Goal: Communication & Community: Answer question/provide support

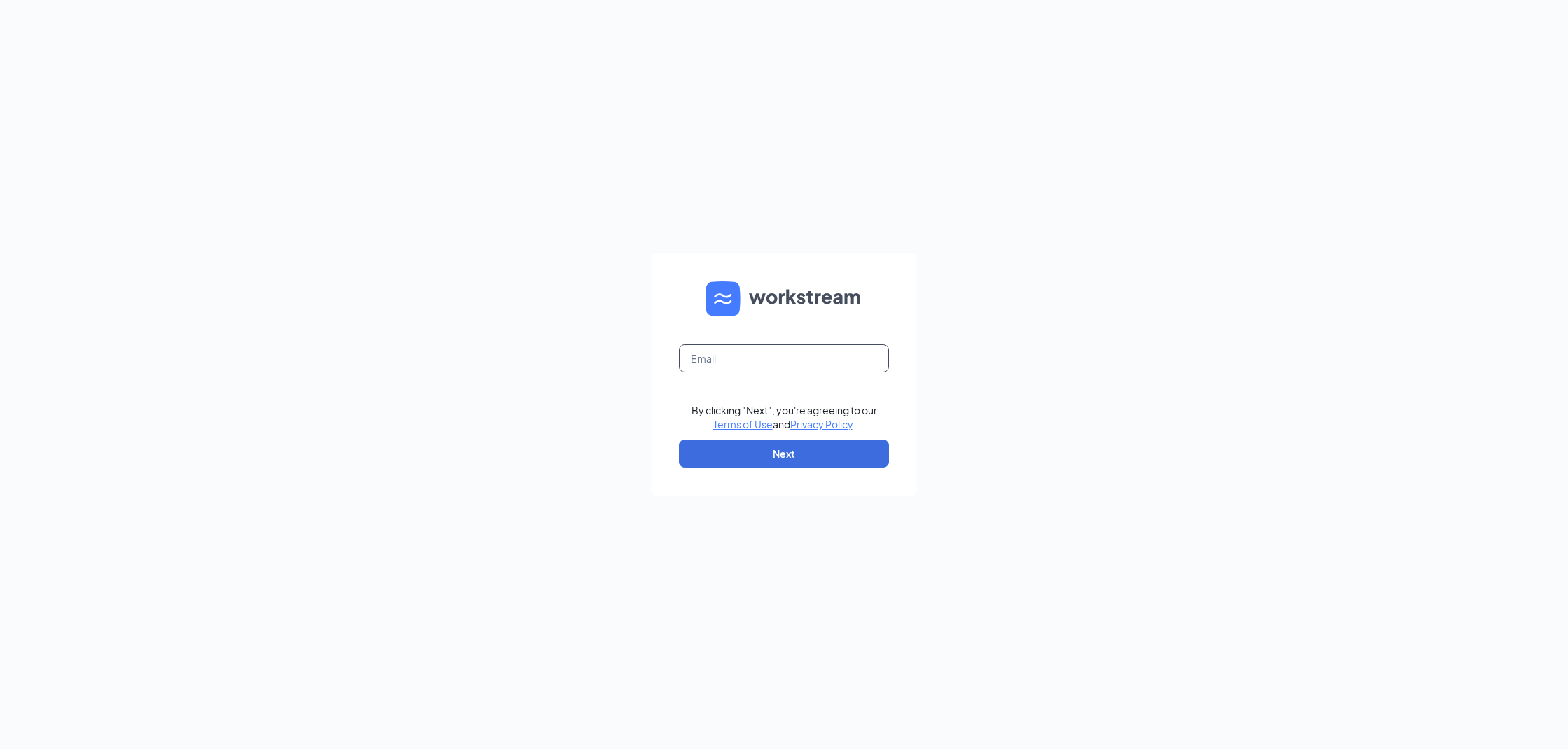
click at [782, 348] on input "text" at bounding box center [784, 358] width 210 height 28
type input "[EMAIL_ADDRESS][DOMAIN_NAME]"
click at [811, 449] on button "Next" at bounding box center [784, 453] width 210 height 28
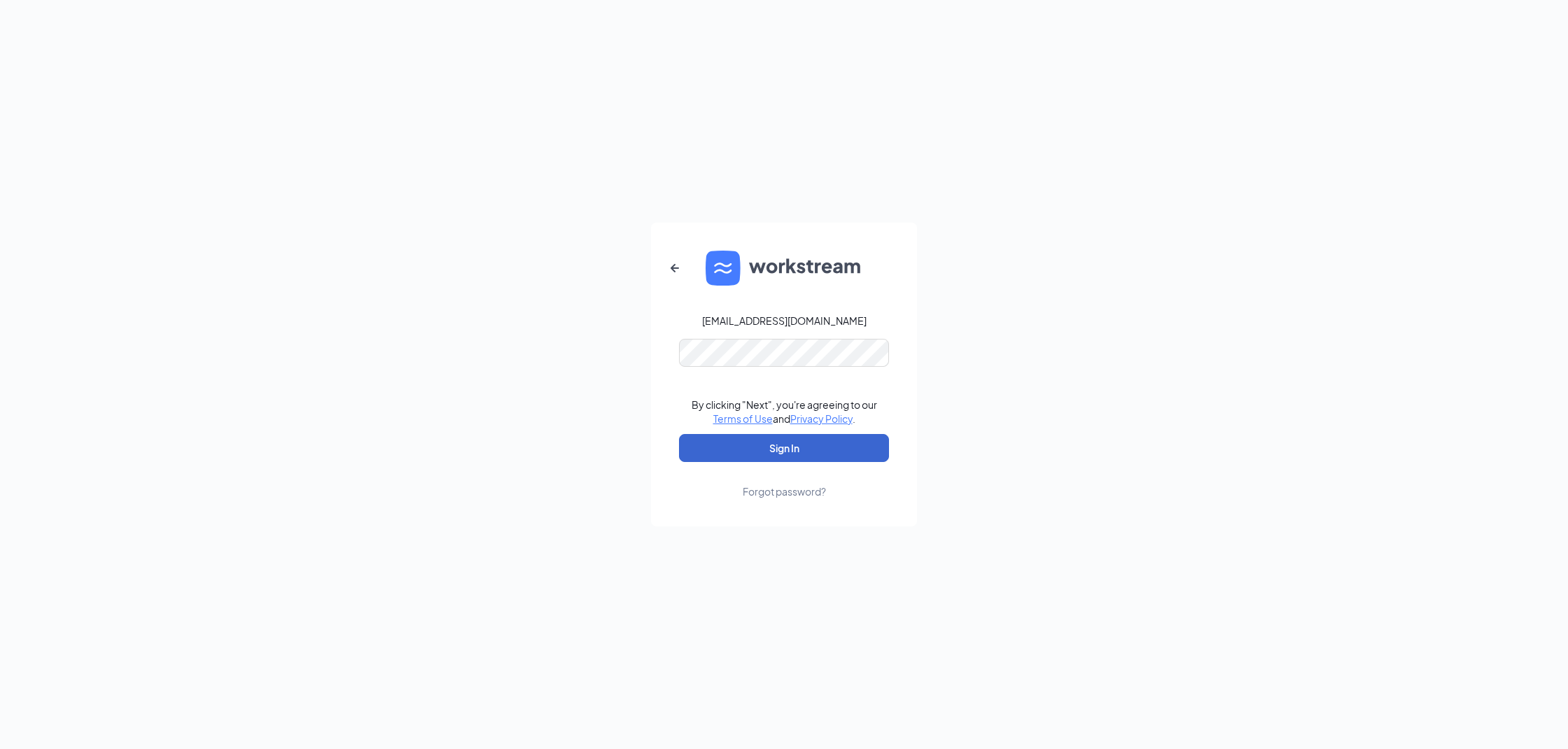
click at [787, 448] on button "Sign In" at bounding box center [784, 447] width 210 height 28
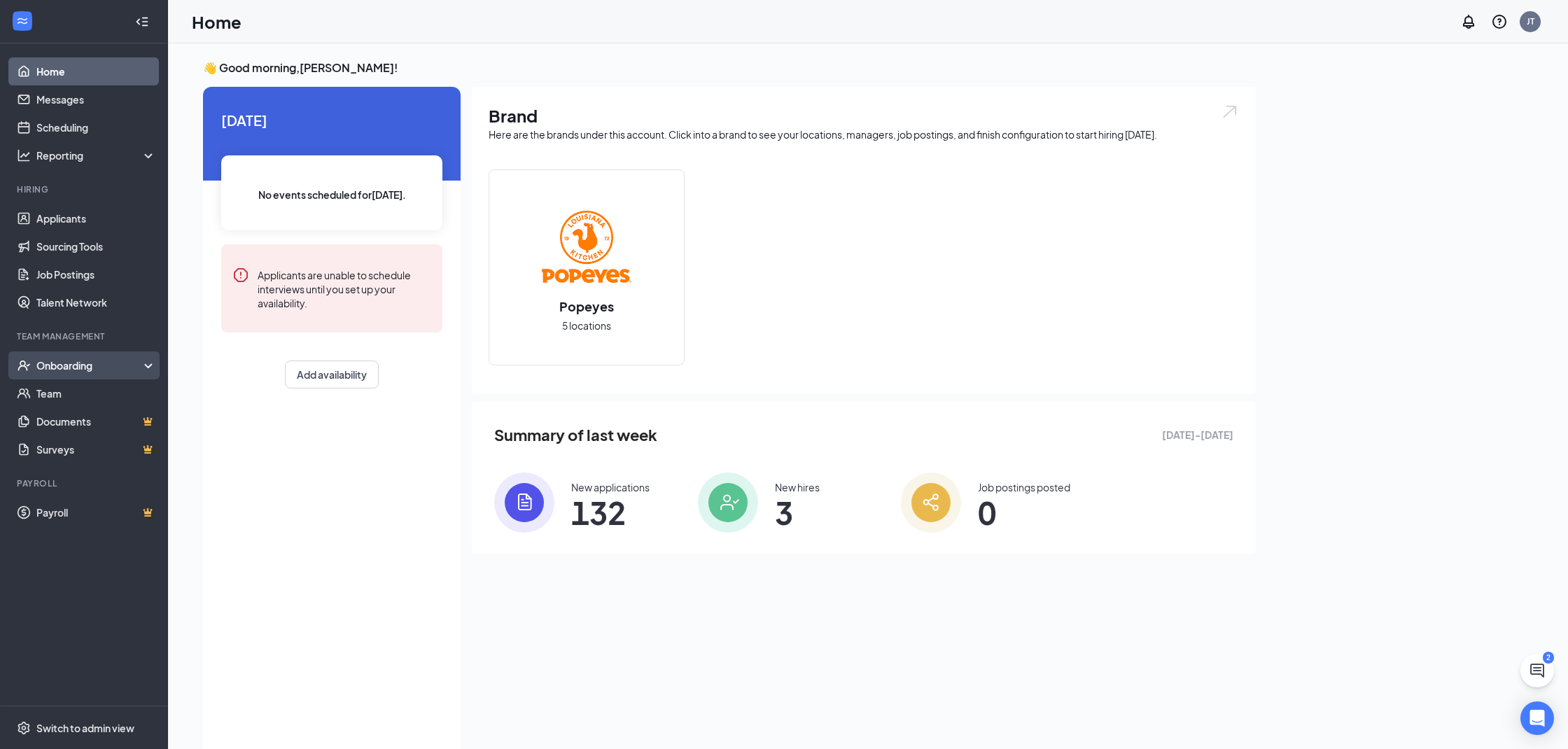
click at [101, 375] on div "Onboarding" at bounding box center [84, 365] width 168 height 28
click at [78, 398] on link "Overview" at bounding box center [96, 393] width 120 height 28
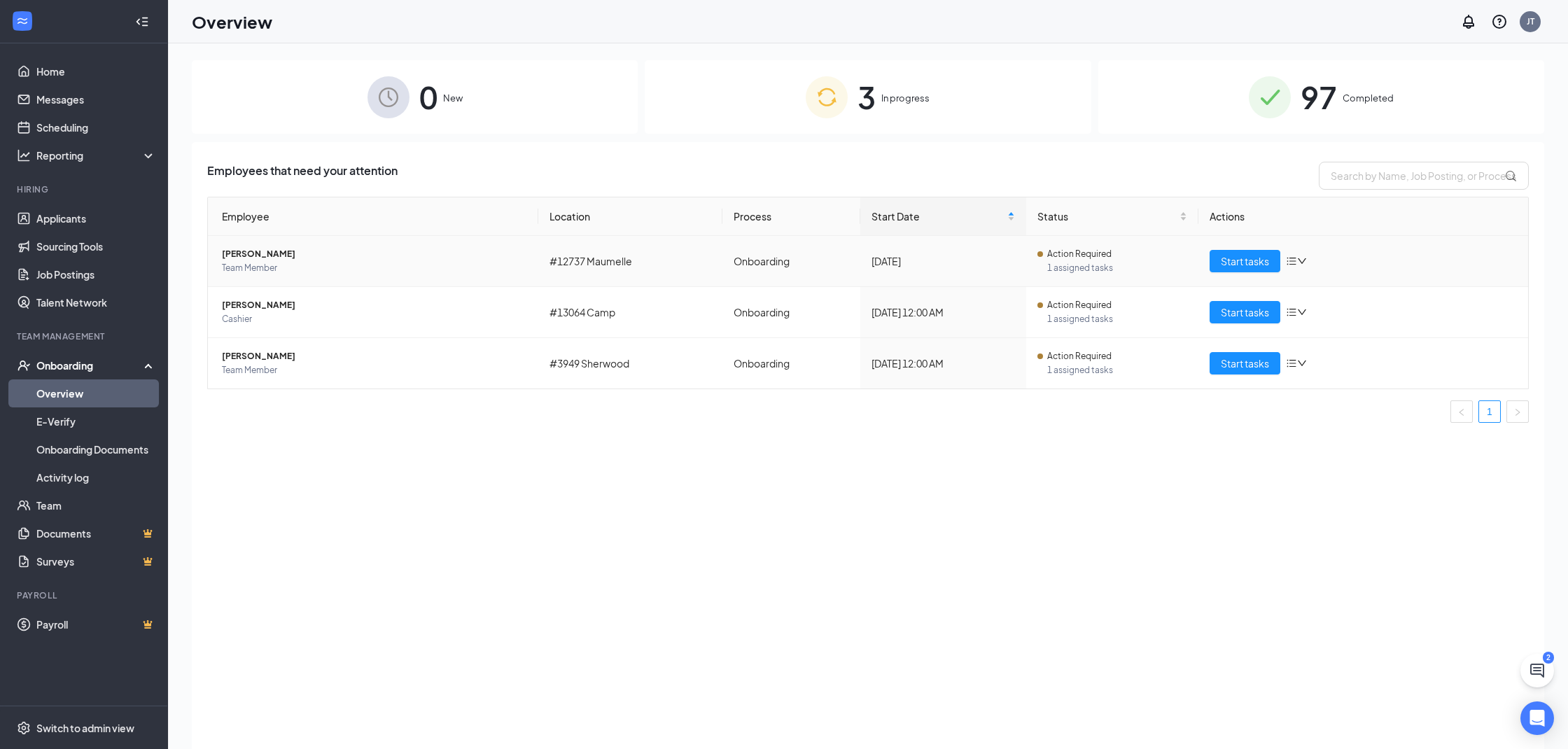
click at [285, 261] on span "Team Member" at bounding box center [374, 268] width 305 height 14
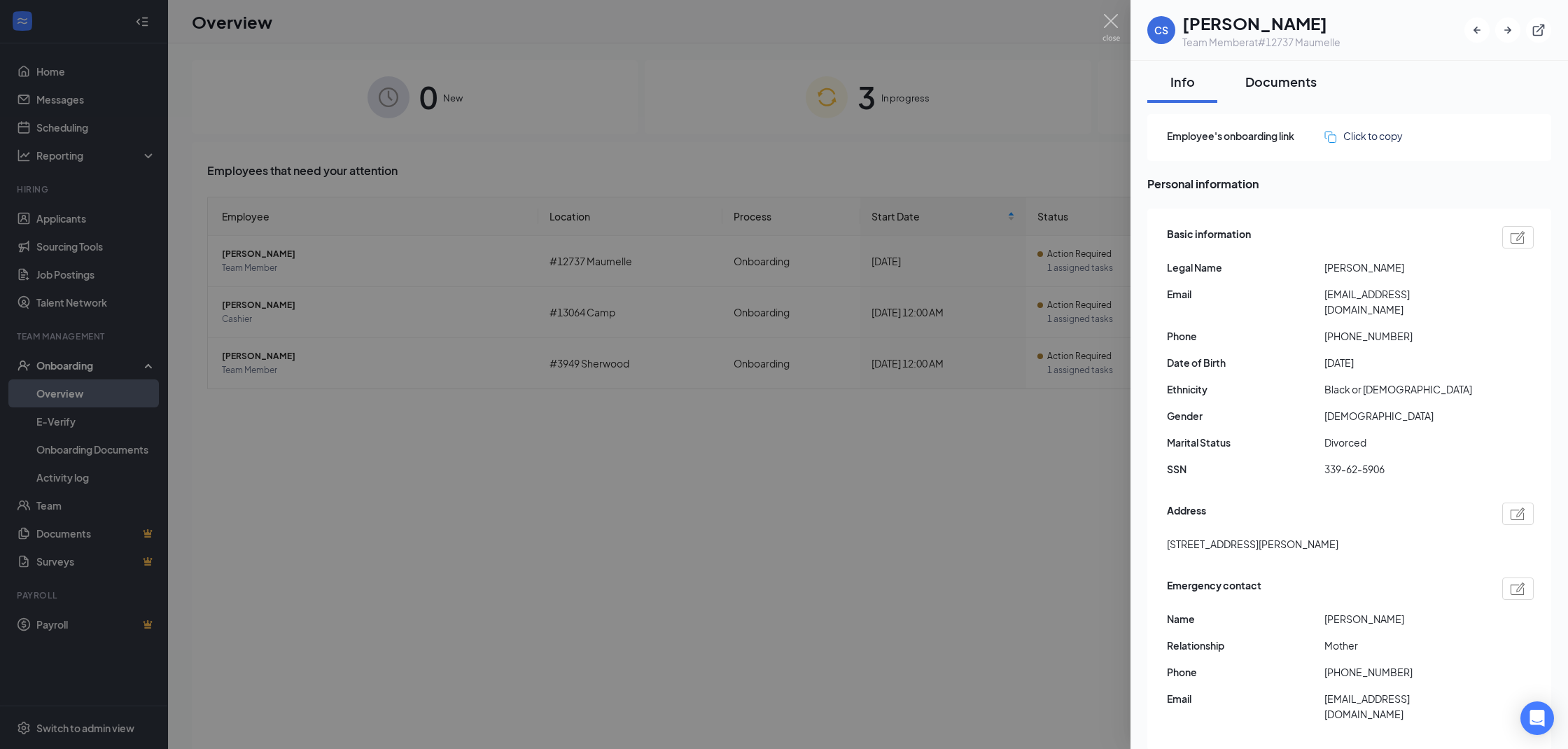
click at [1275, 86] on div "Documents" at bounding box center [1281, 82] width 71 height 18
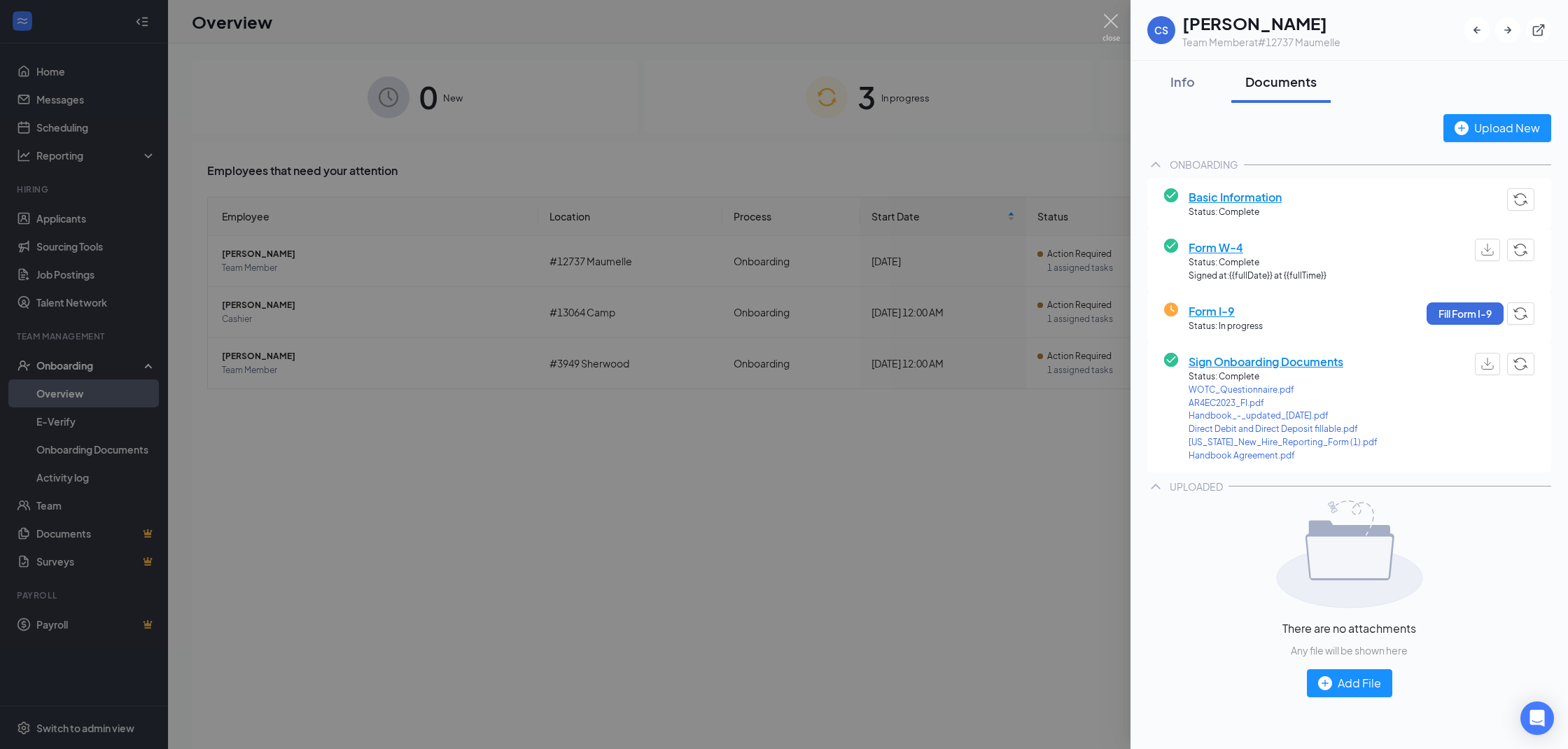
click at [332, 328] on div at bounding box center [784, 374] width 1568 height 749
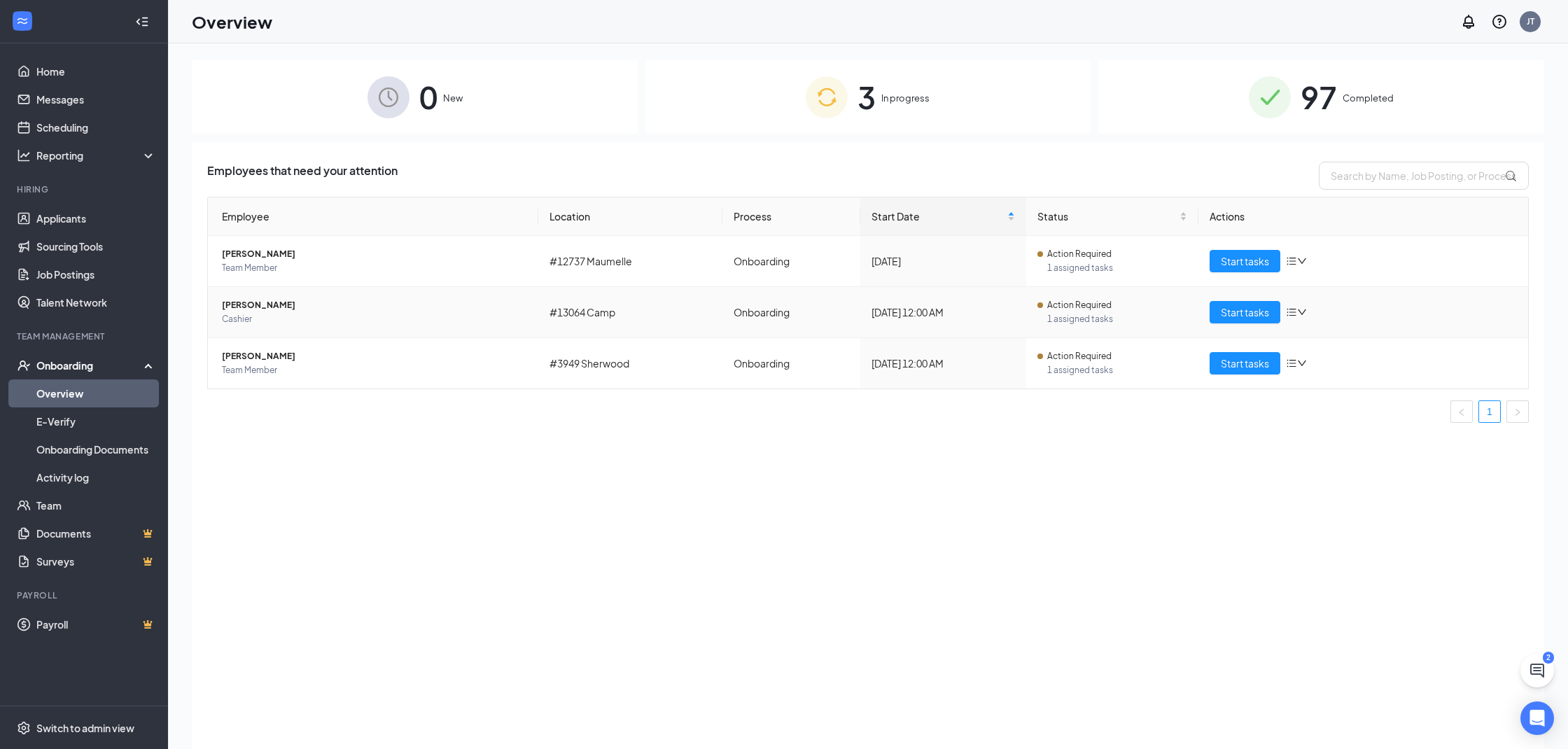
click at [254, 317] on span "Cashier" at bounding box center [374, 319] width 305 height 14
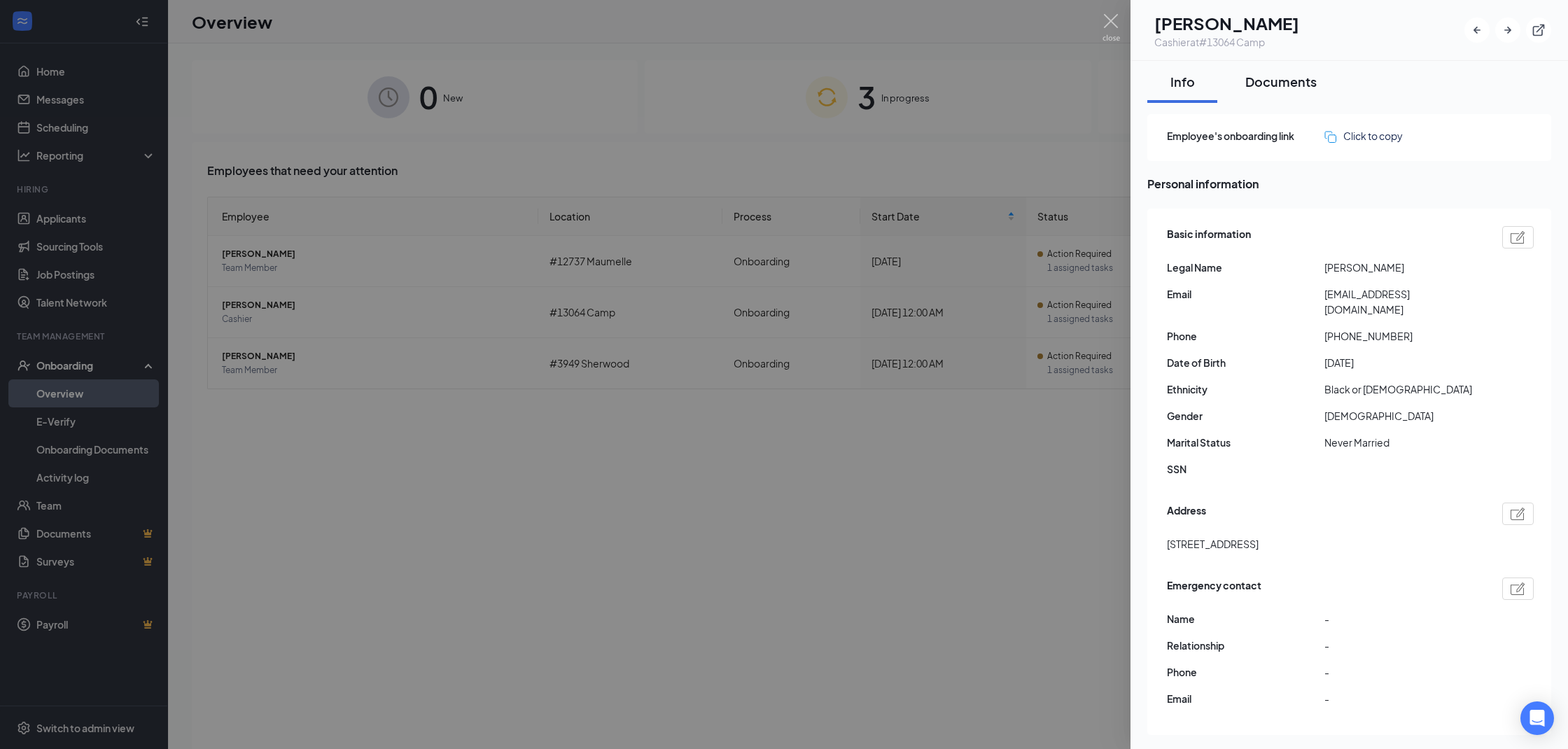
click at [1287, 87] on div "Documents" at bounding box center [1281, 82] width 71 height 18
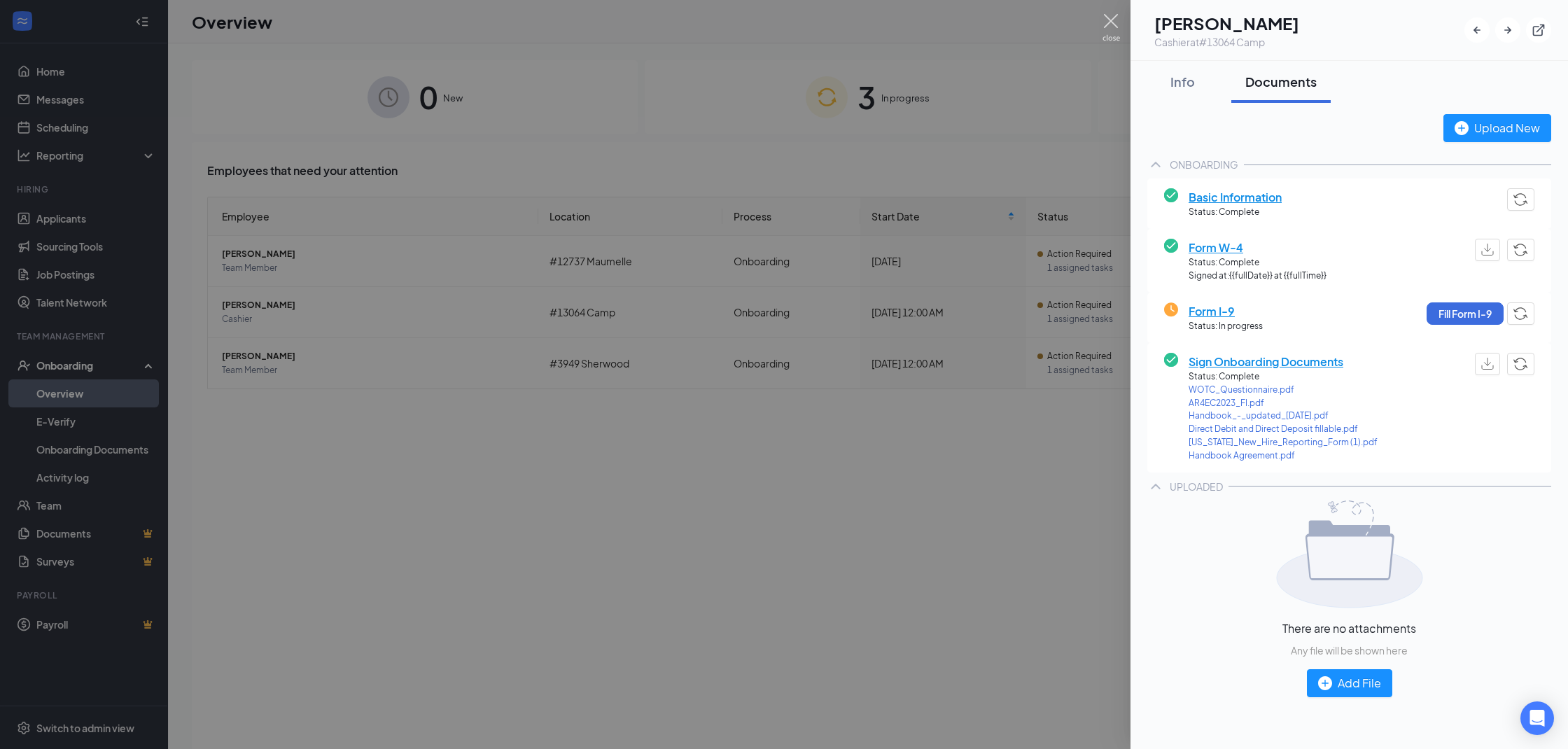
click at [1116, 19] on img at bounding box center [1112, 28] width 18 height 28
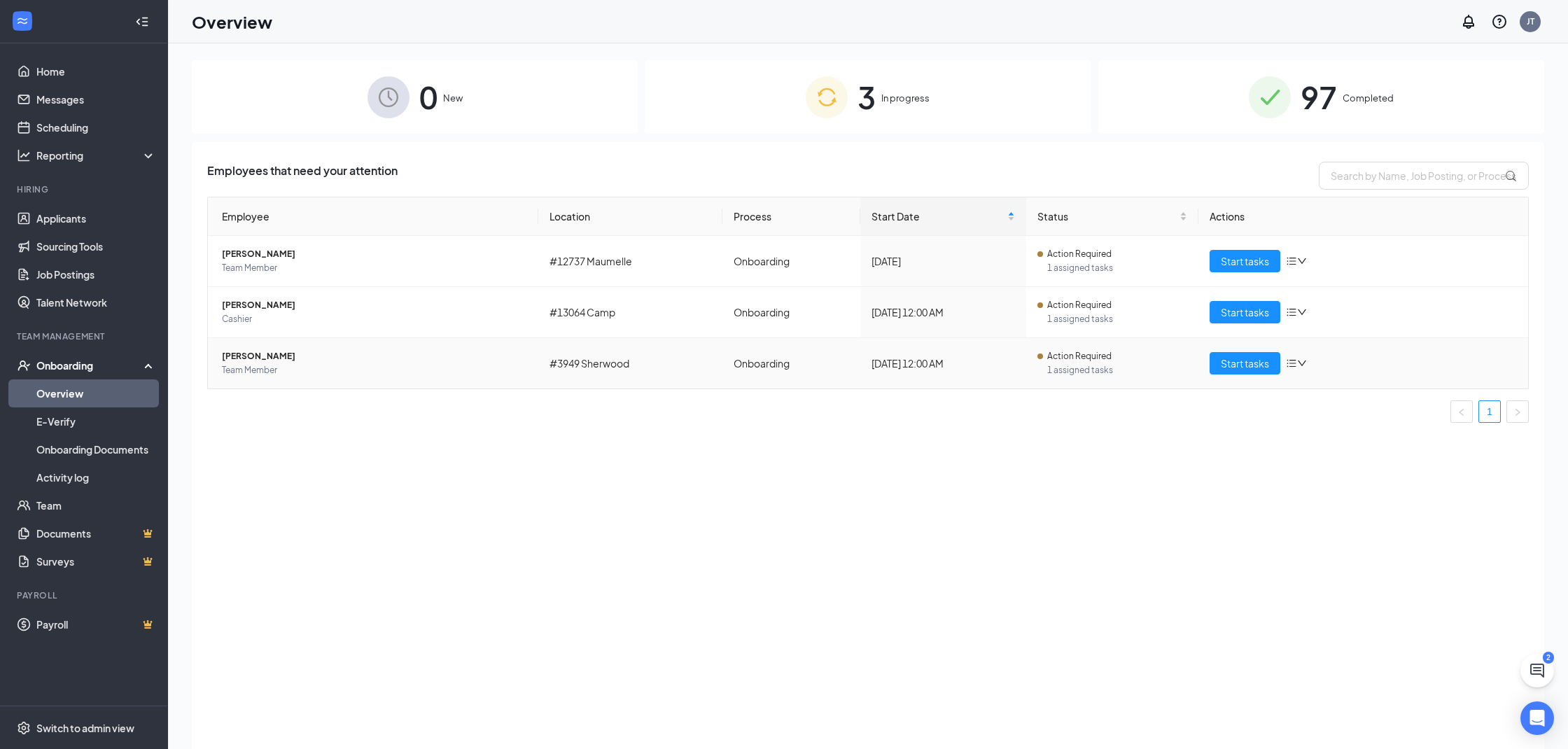
click at [271, 365] on span "Team Member" at bounding box center [374, 370] width 305 height 14
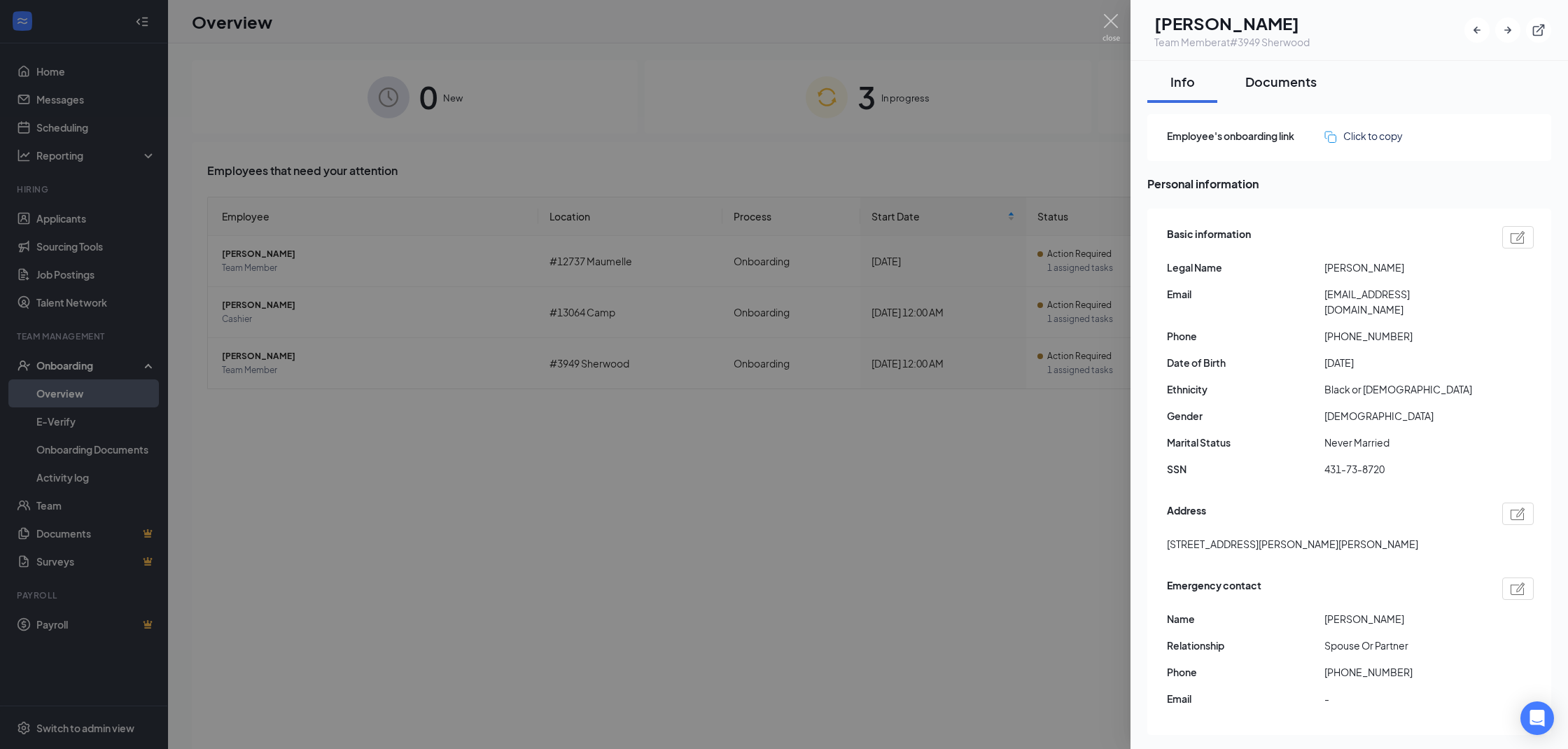
click at [1289, 85] on div "Documents" at bounding box center [1281, 82] width 71 height 18
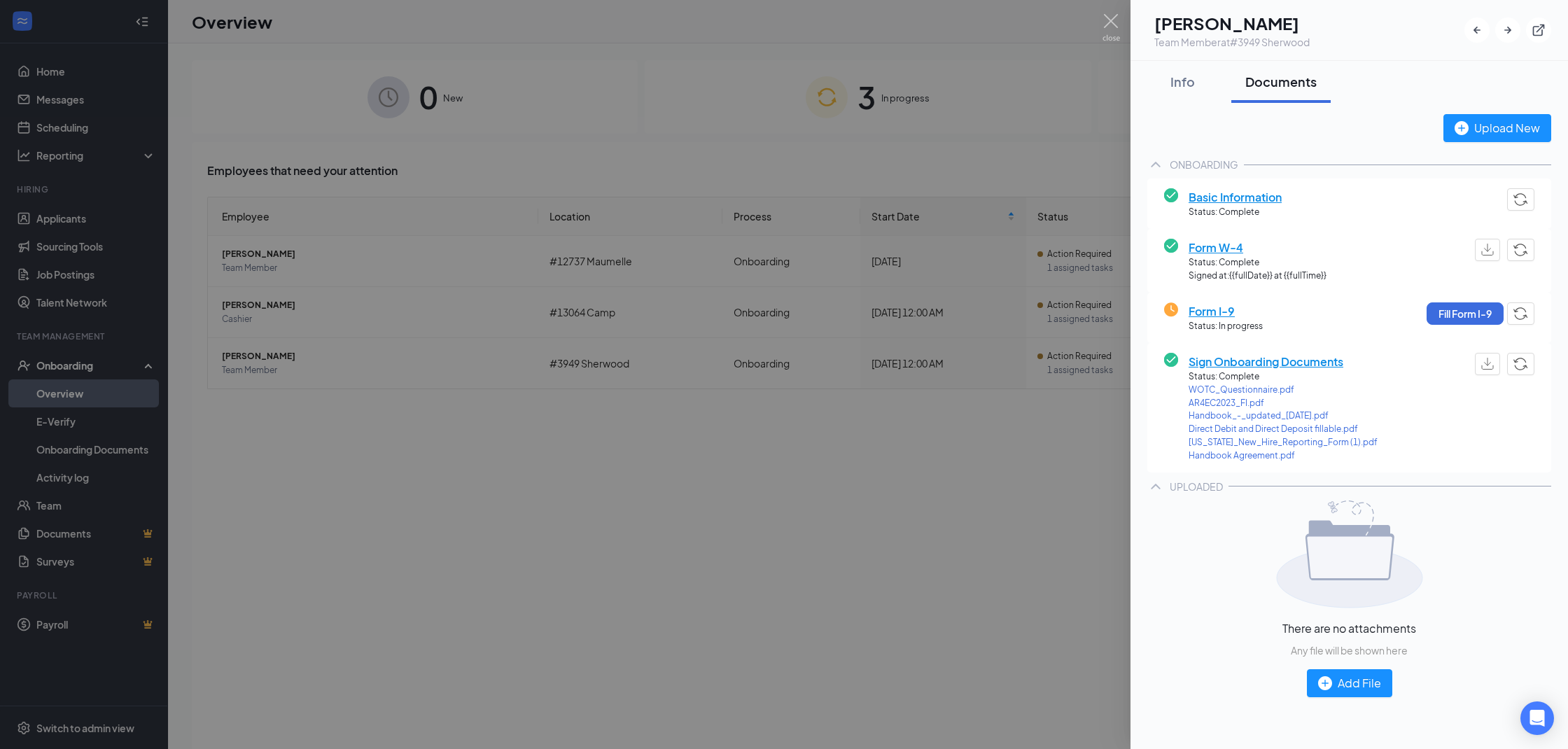
click at [1099, 23] on div at bounding box center [784, 374] width 1568 height 749
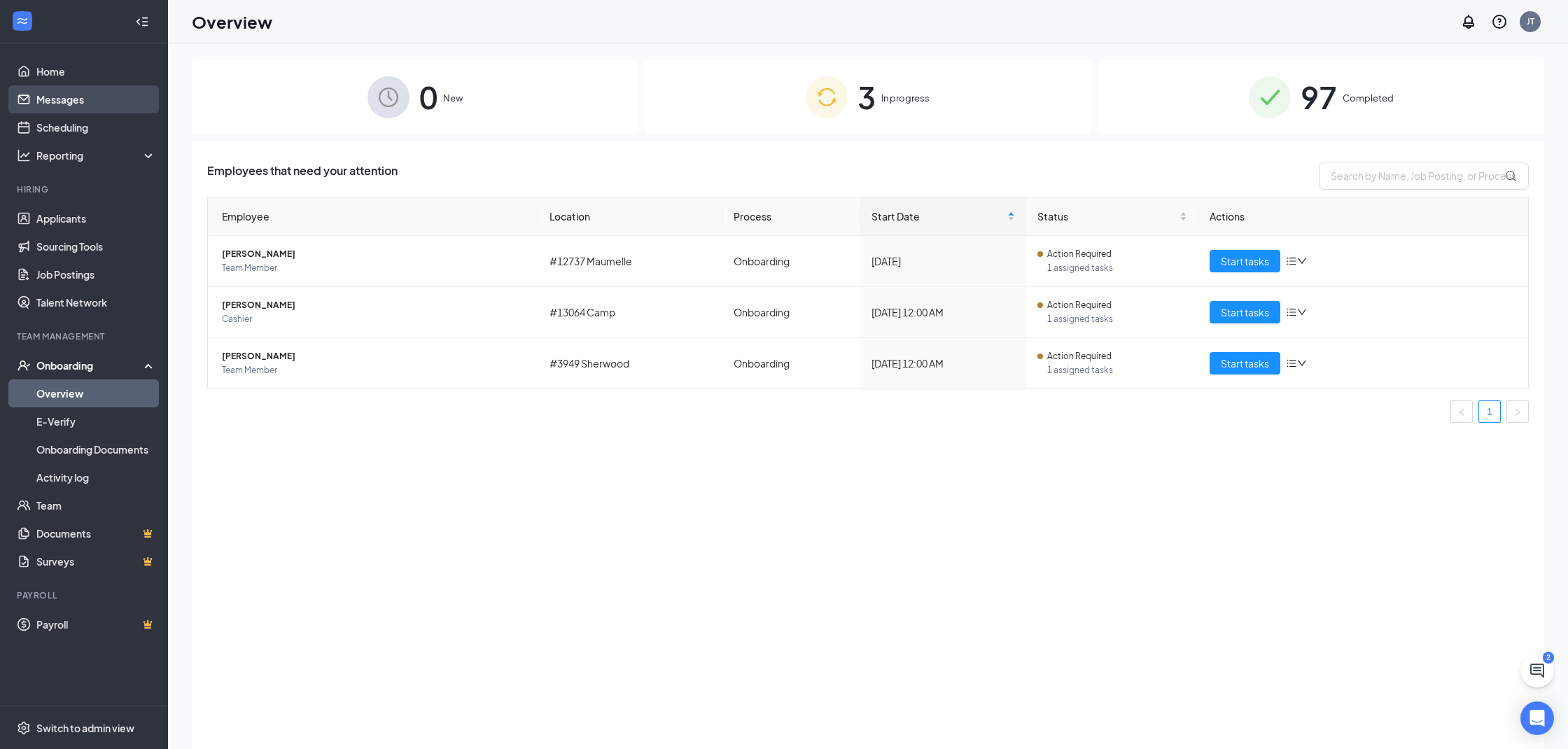
click at [62, 102] on link "Messages" at bounding box center [96, 99] width 120 height 28
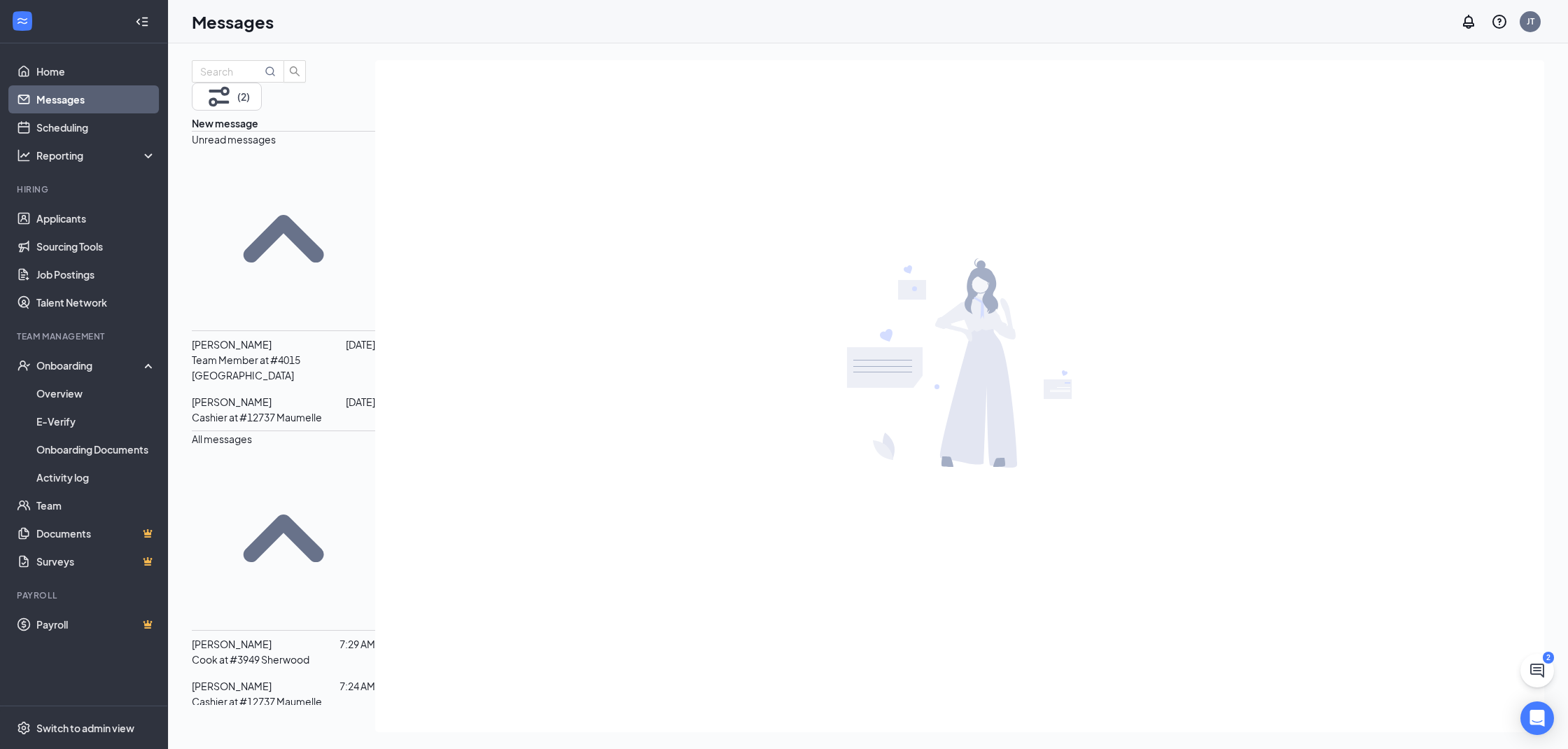
click at [299, 352] on p "Team Member at #4015 [GEOGRAPHIC_DATA]" at bounding box center [283, 367] width 183 height 31
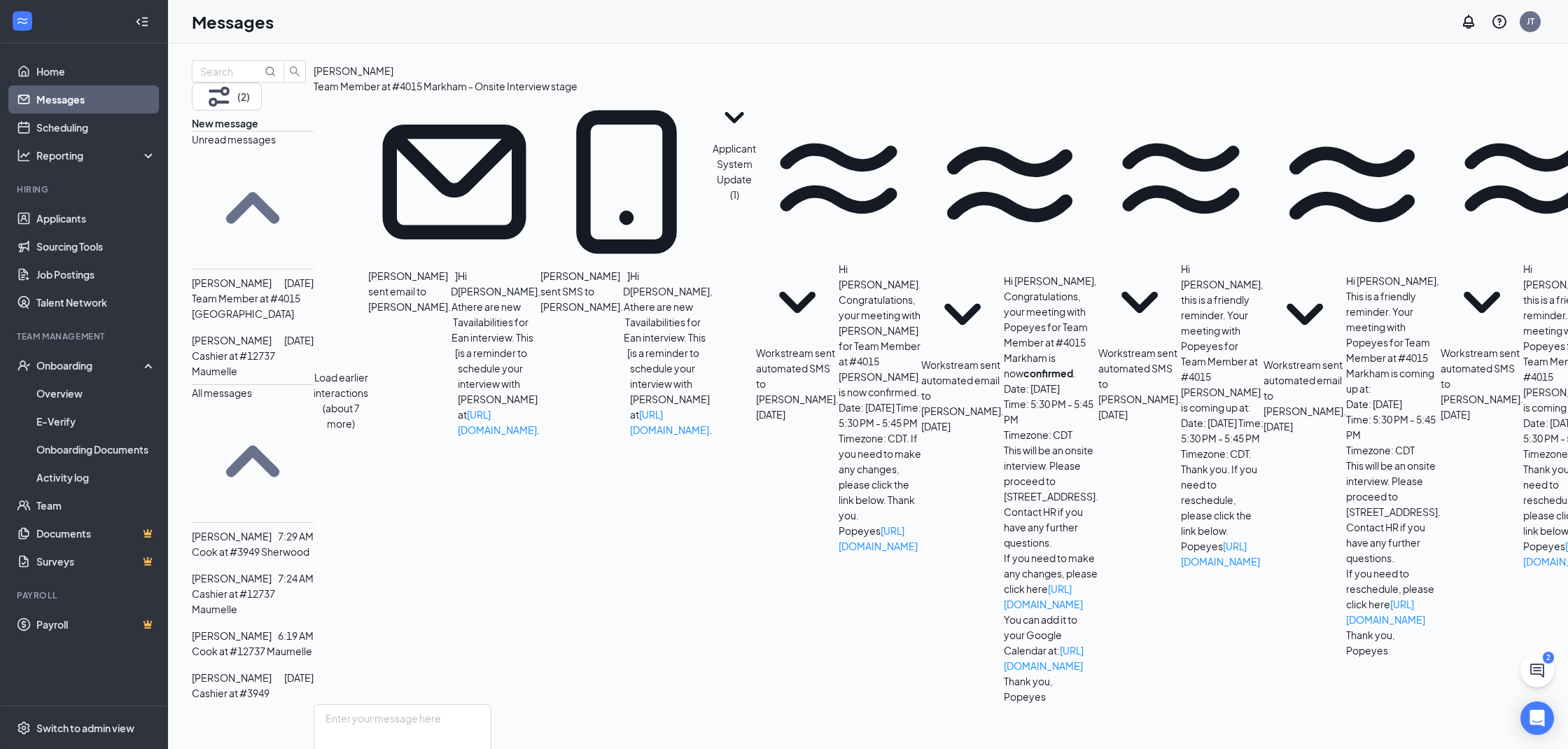
scroll to position [170, 0]
click at [284, 332] on div at bounding box center [277, 340] width 13 height 16
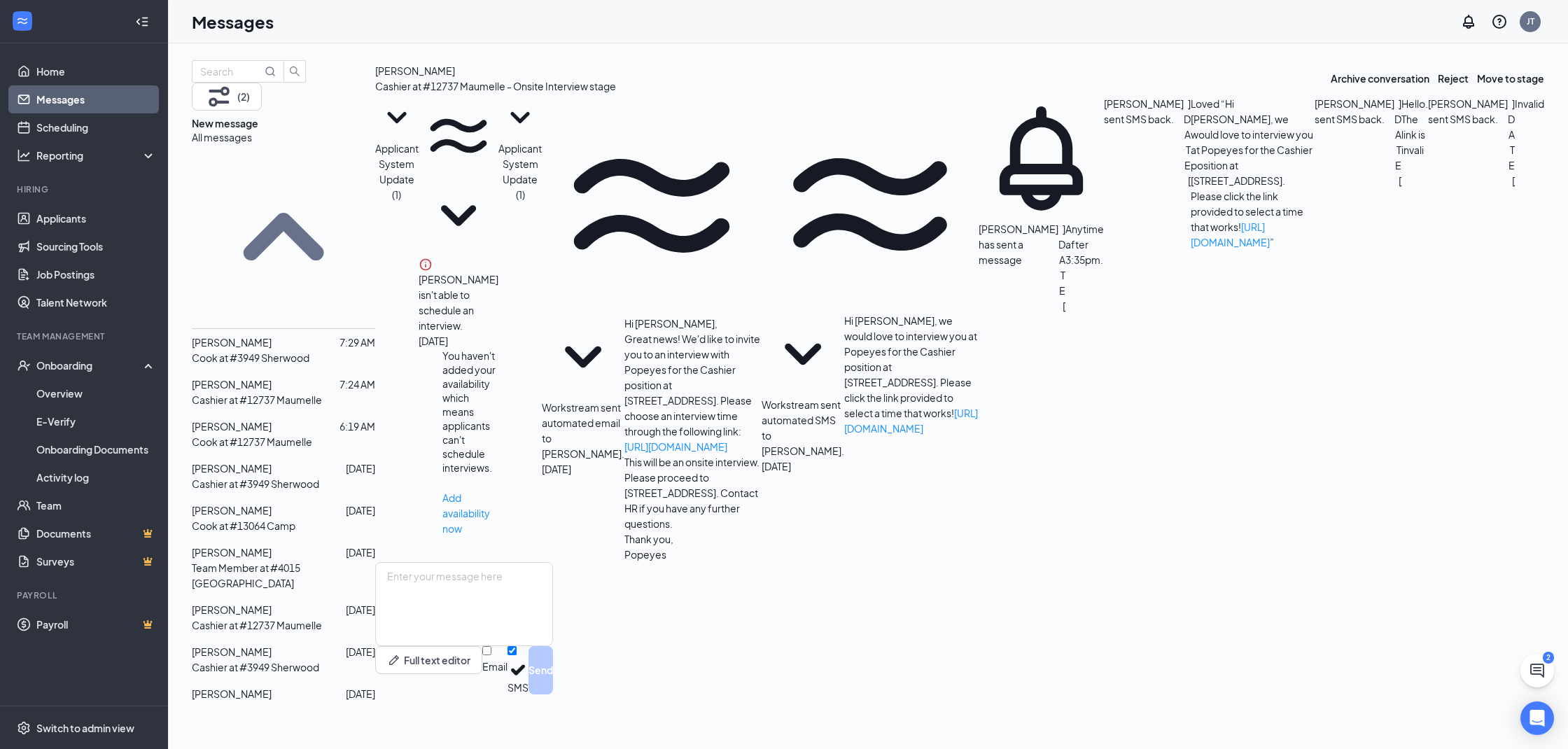
scroll to position [303, 0]
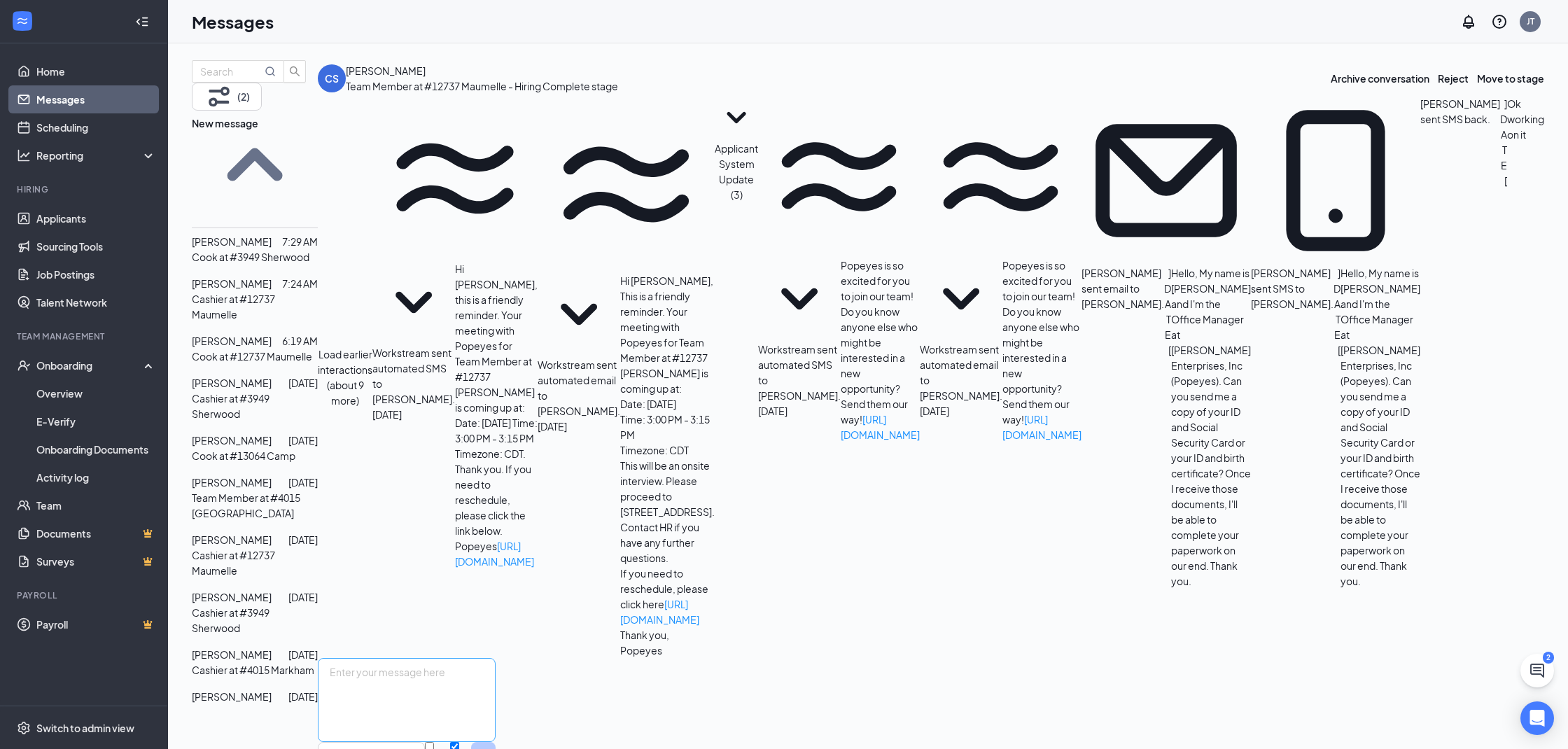
scroll to position [282, 0]
click at [496, 658] on textarea at bounding box center [407, 700] width 178 height 84
type textarea "Thank you."
click at [434, 741] on input "Email" at bounding box center [429, 745] width 9 height 9
checkbox input "true"
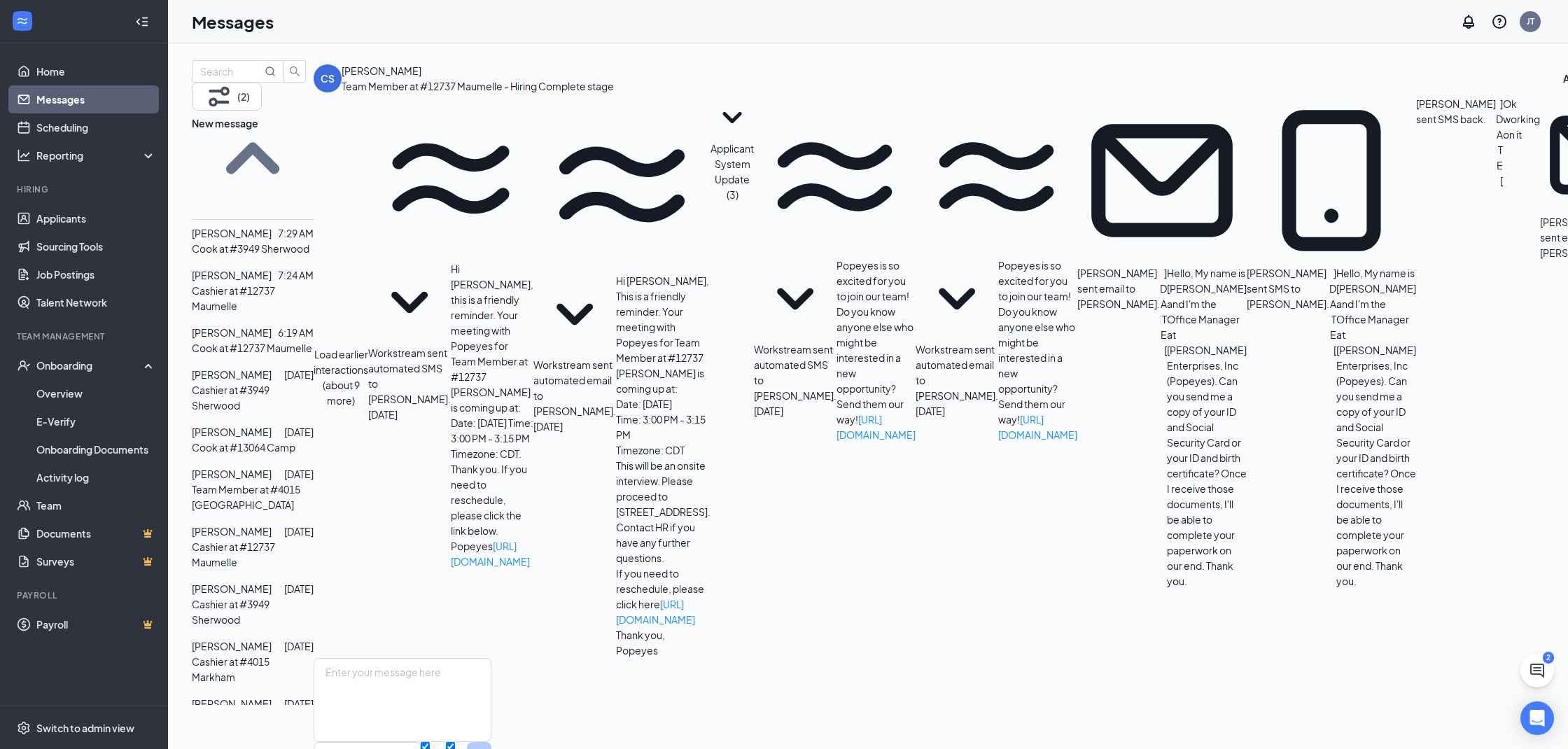
scroll to position [433, 0]
click at [1540, 672] on icon "ChatActive" at bounding box center [1536, 670] width 17 height 17
click at [1409, 672] on h3 "SMS Messages" at bounding box center [1449, 663] width 82 height 18
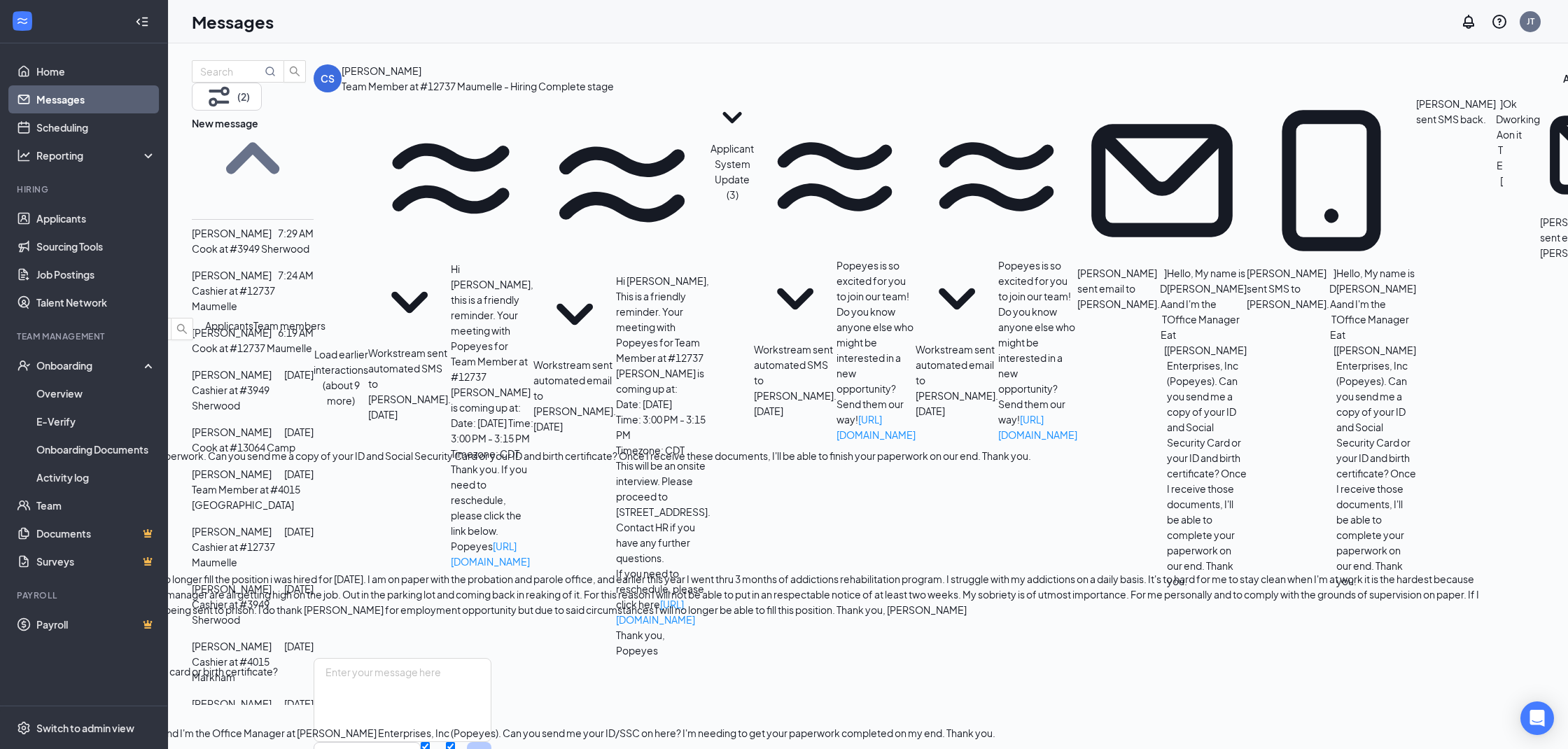
click at [253, 331] on span "Applicants" at bounding box center [229, 325] width 49 height 13
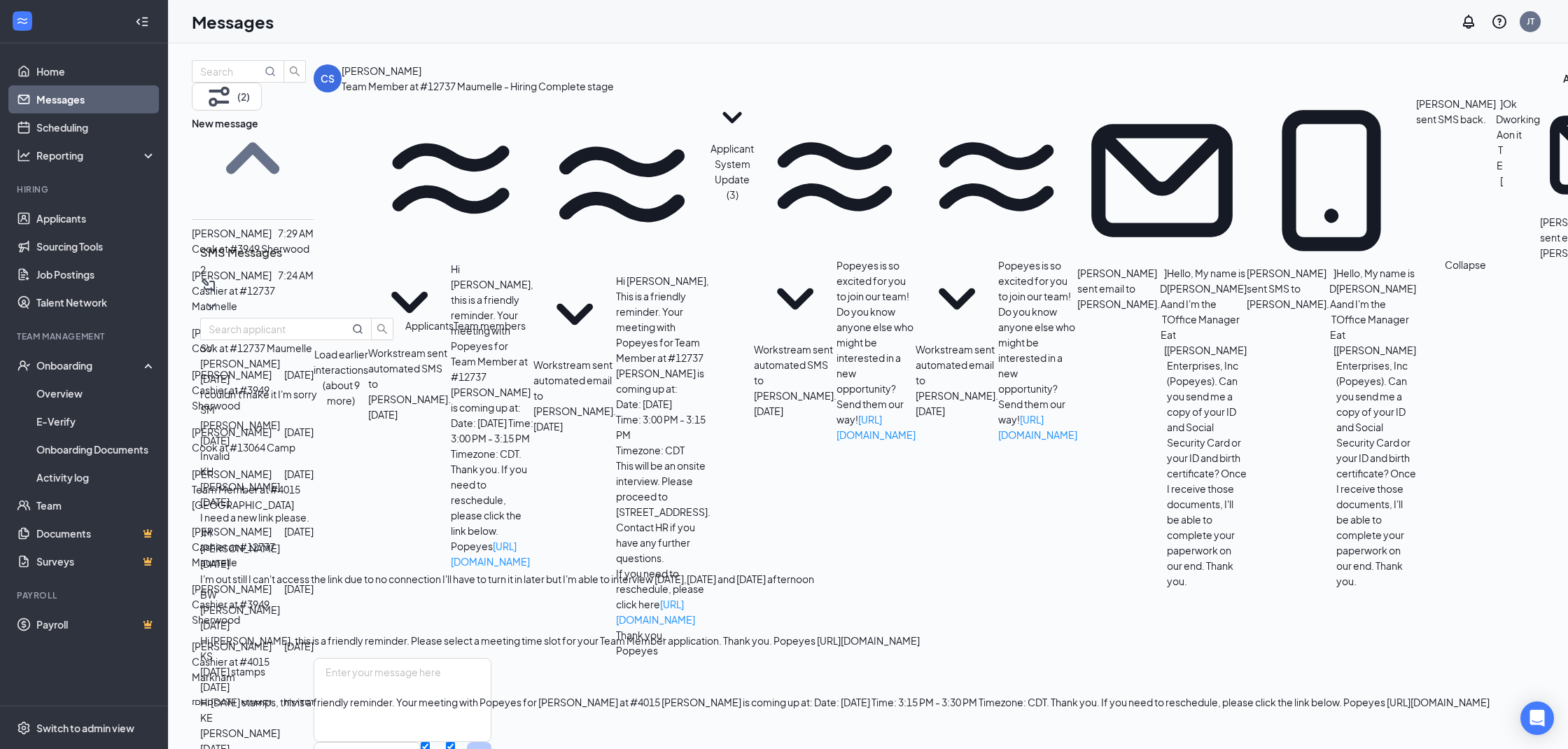
click at [220, 303] on icon "ChevronDown" at bounding box center [211, 306] width 17 height 17
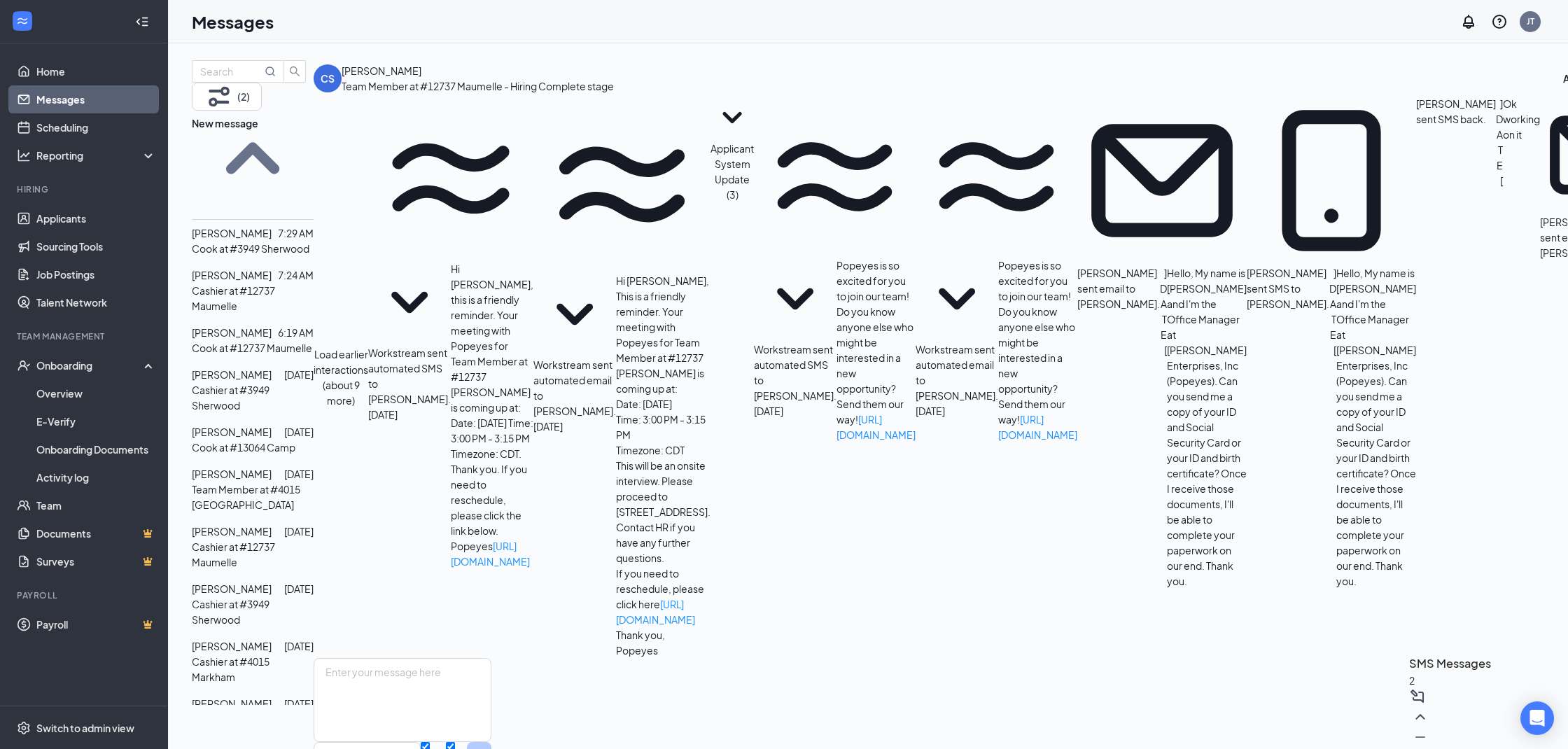
click at [58, 102] on link "Messages" at bounding box center [96, 99] width 120 height 28
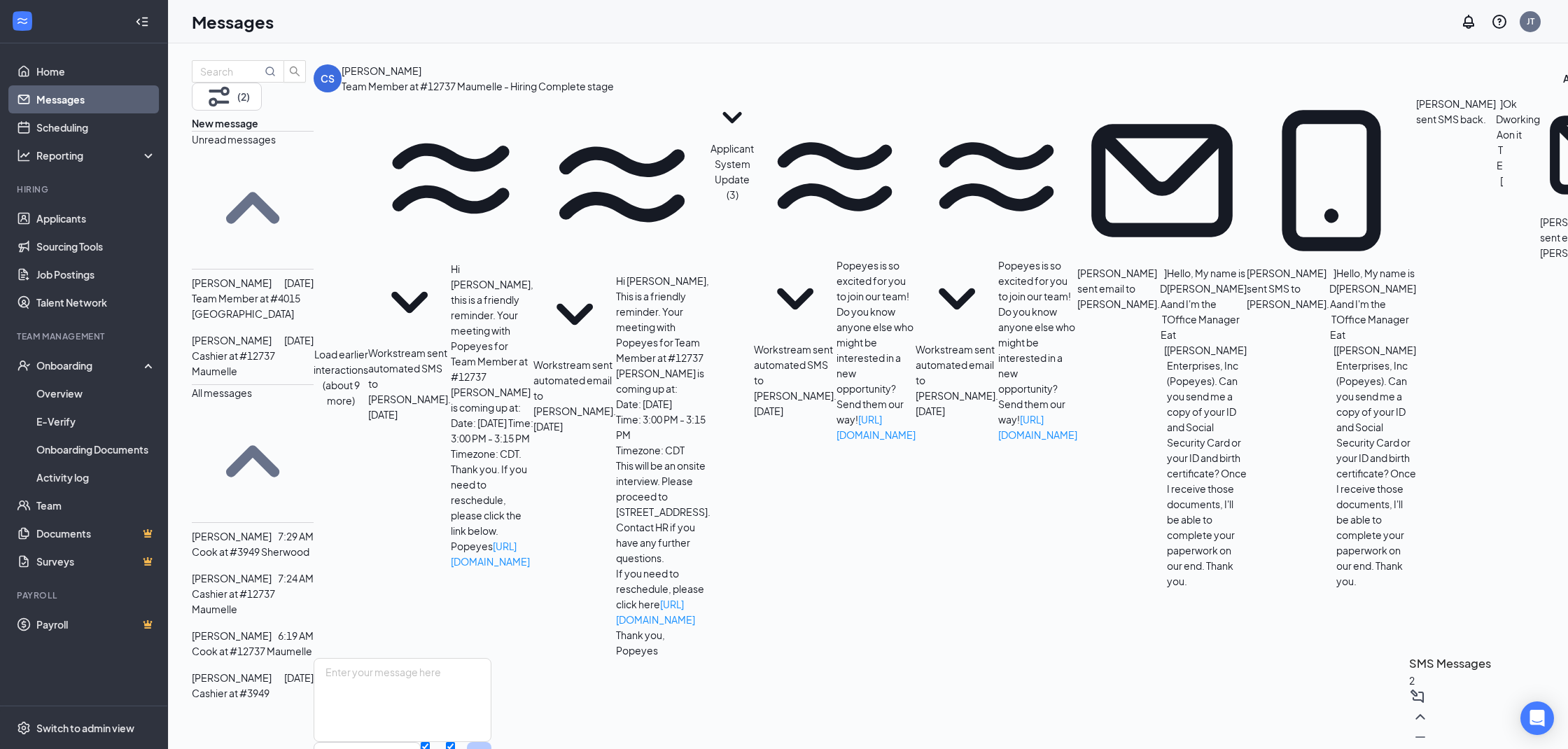
click at [248, 290] on p "Team Member at #4015 [GEOGRAPHIC_DATA]" at bounding box center [252, 305] width 122 height 31
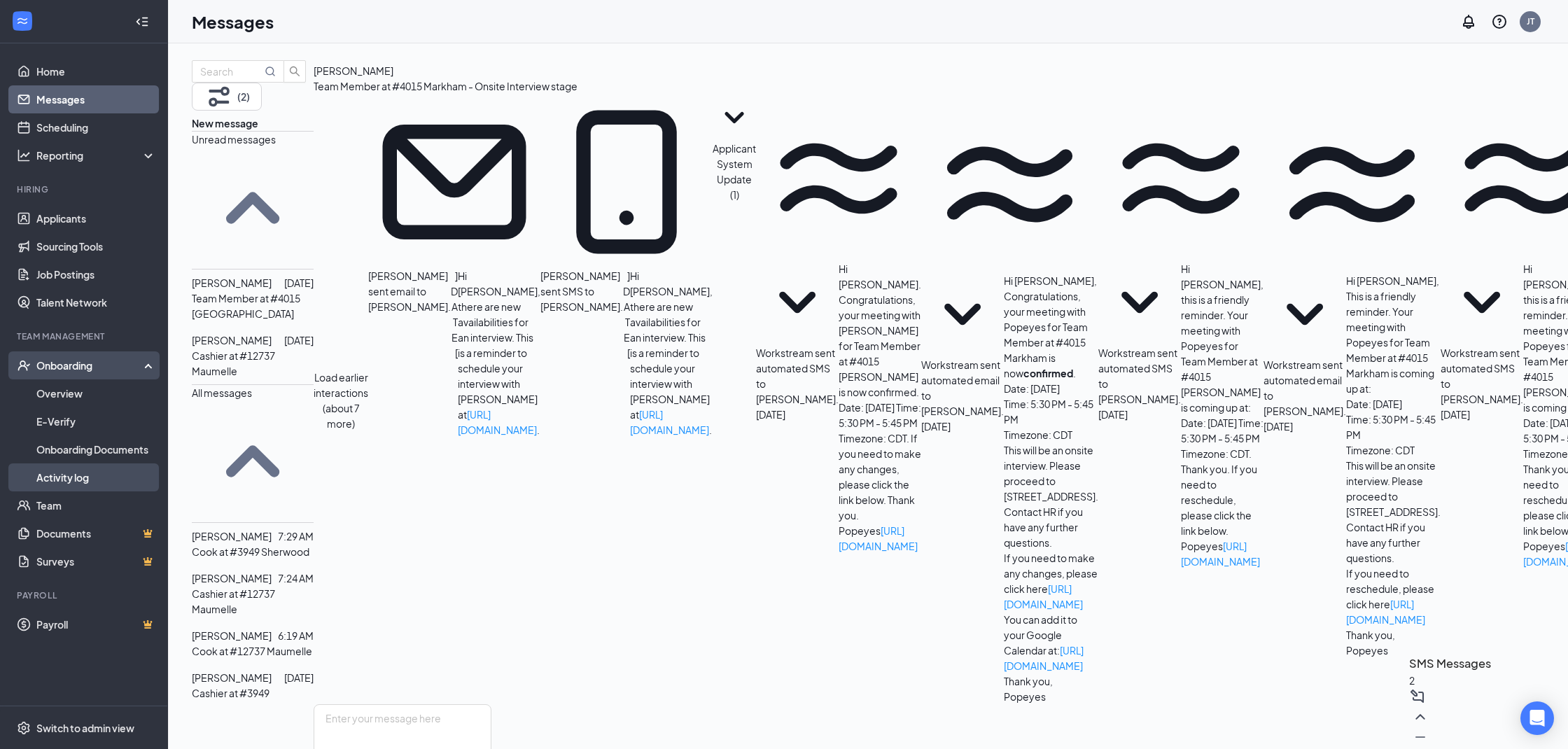
scroll to position [0, 1]
click at [151, 361] on div "Onboarding" at bounding box center [84, 365] width 168 height 28
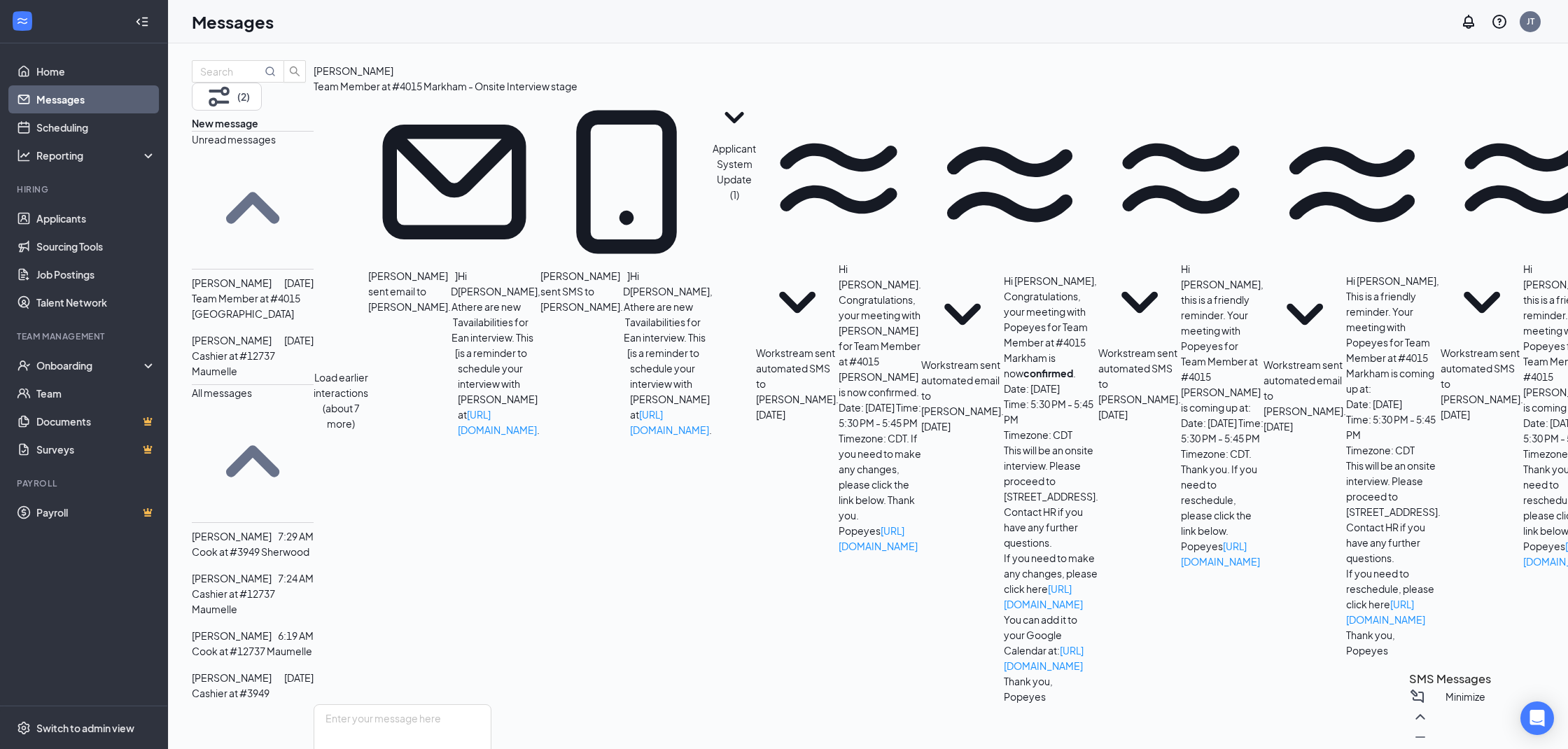
click at [1428, 733] on icon "Minimize" at bounding box center [1420, 736] width 17 height 17
click at [118, 357] on div "Onboarding" at bounding box center [84, 365] width 168 height 28
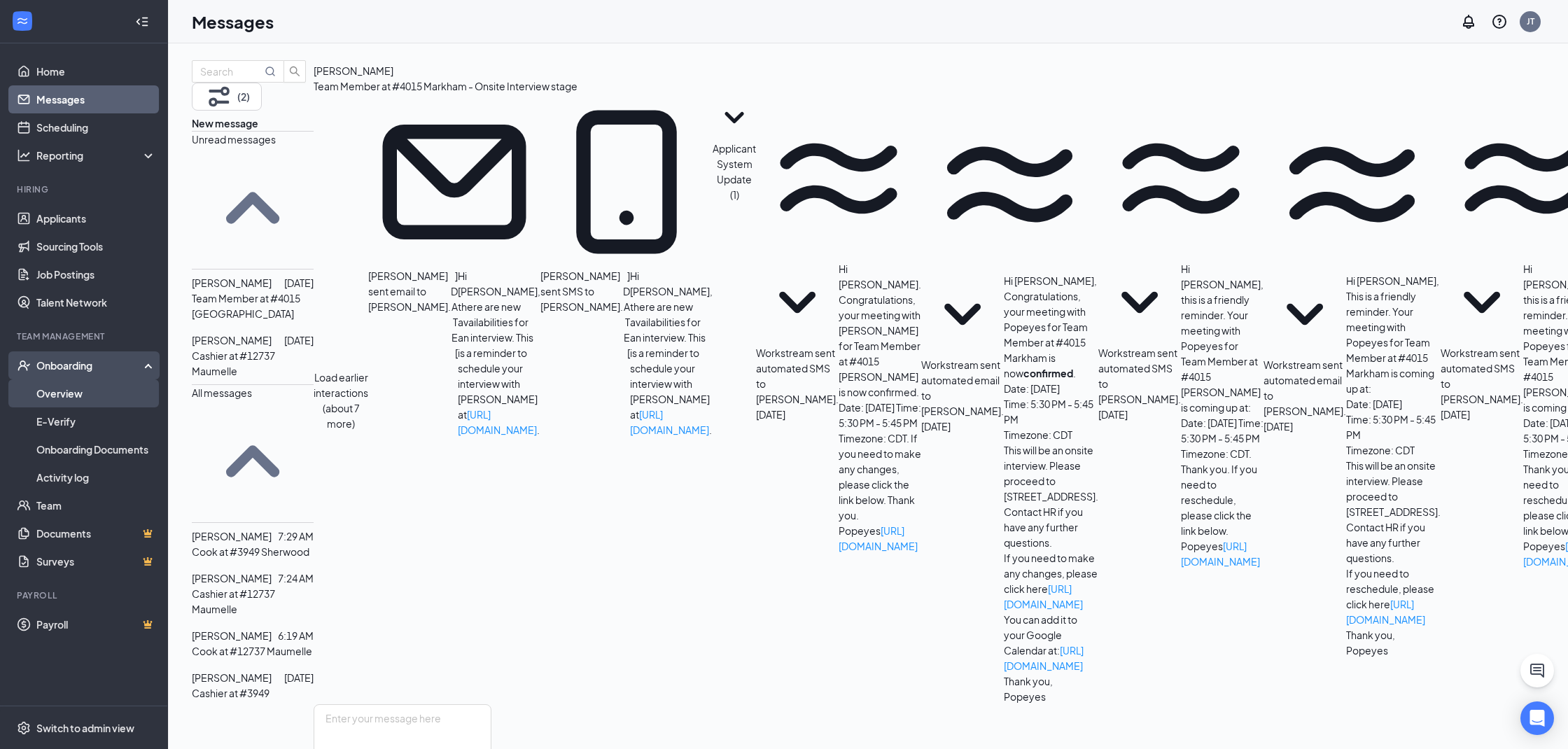
click at [80, 401] on link "Overview" at bounding box center [96, 393] width 120 height 28
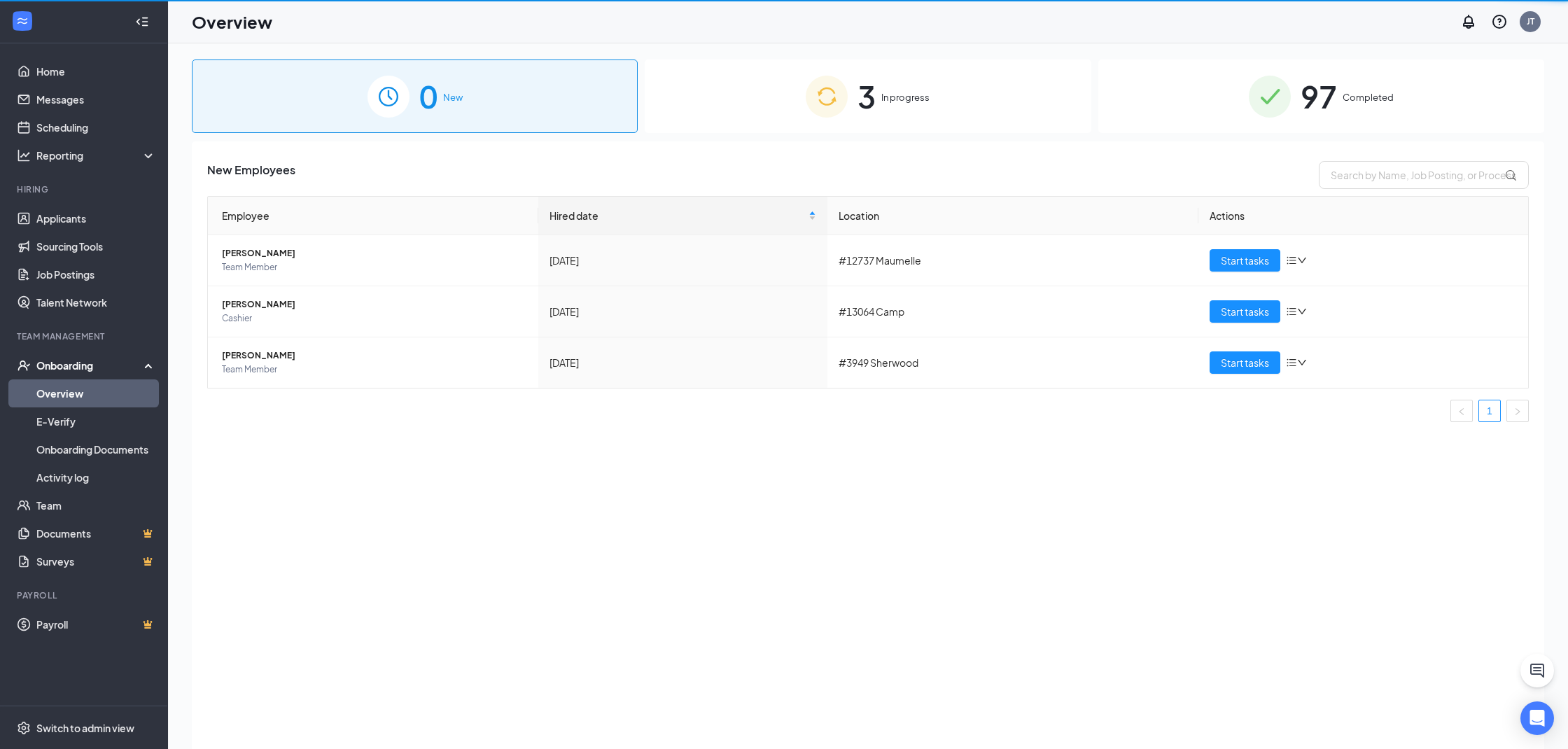
scroll to position [1, 0]
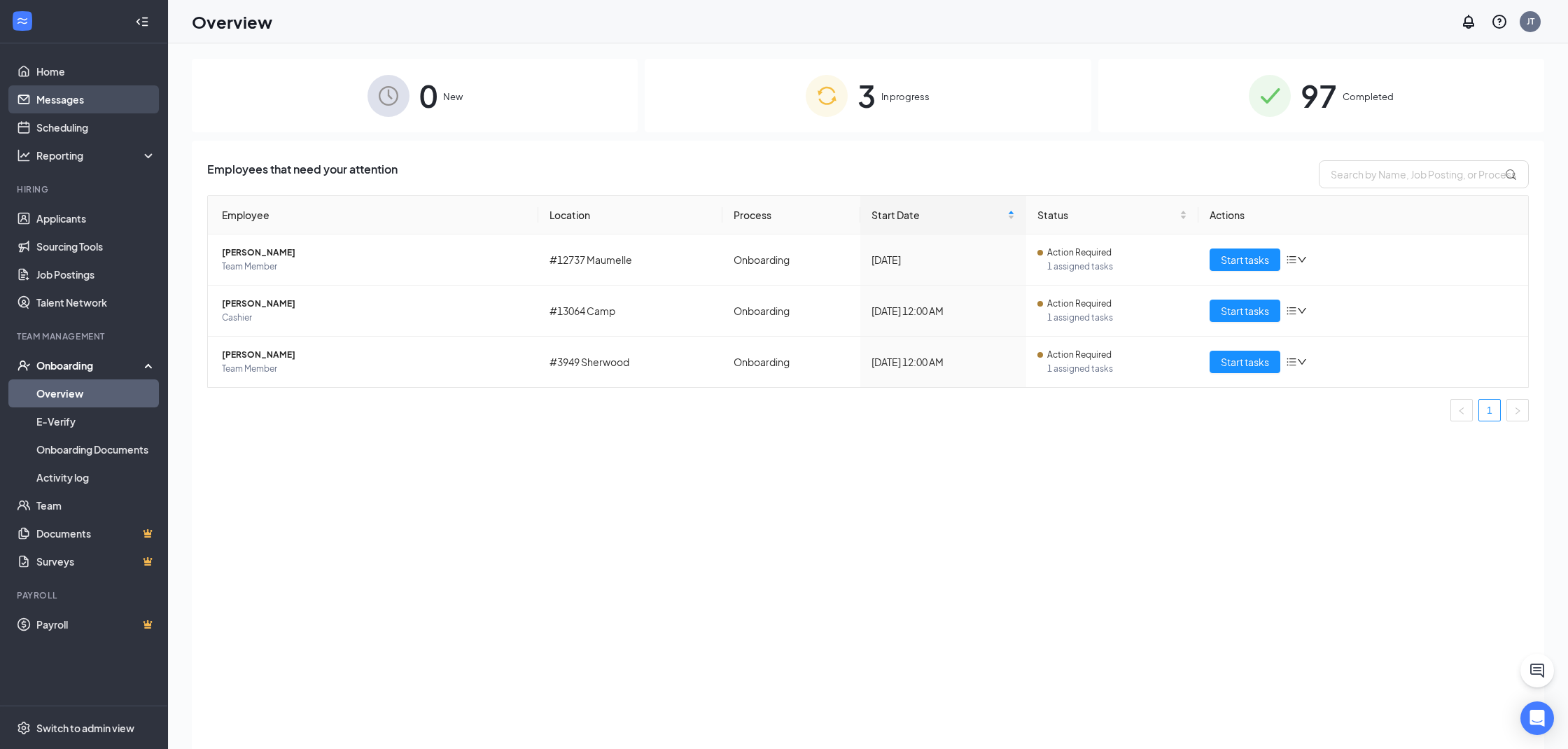
click at [42, 100] on link "Messages" at bounding box center [96, 99] width 120 height 28
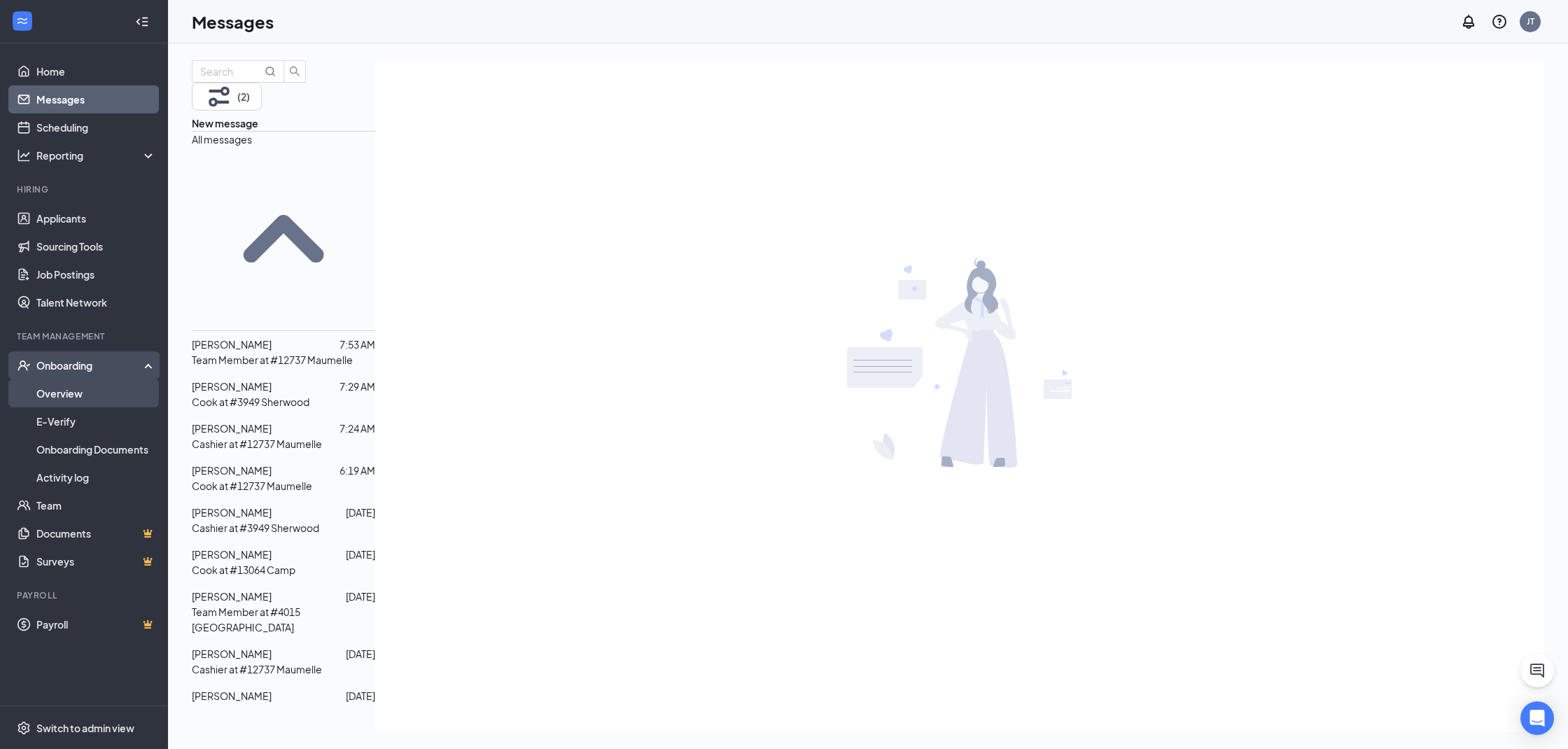
click at [60, 391] on link "Overview" at bounding box center [96, 393] width 120 height 28
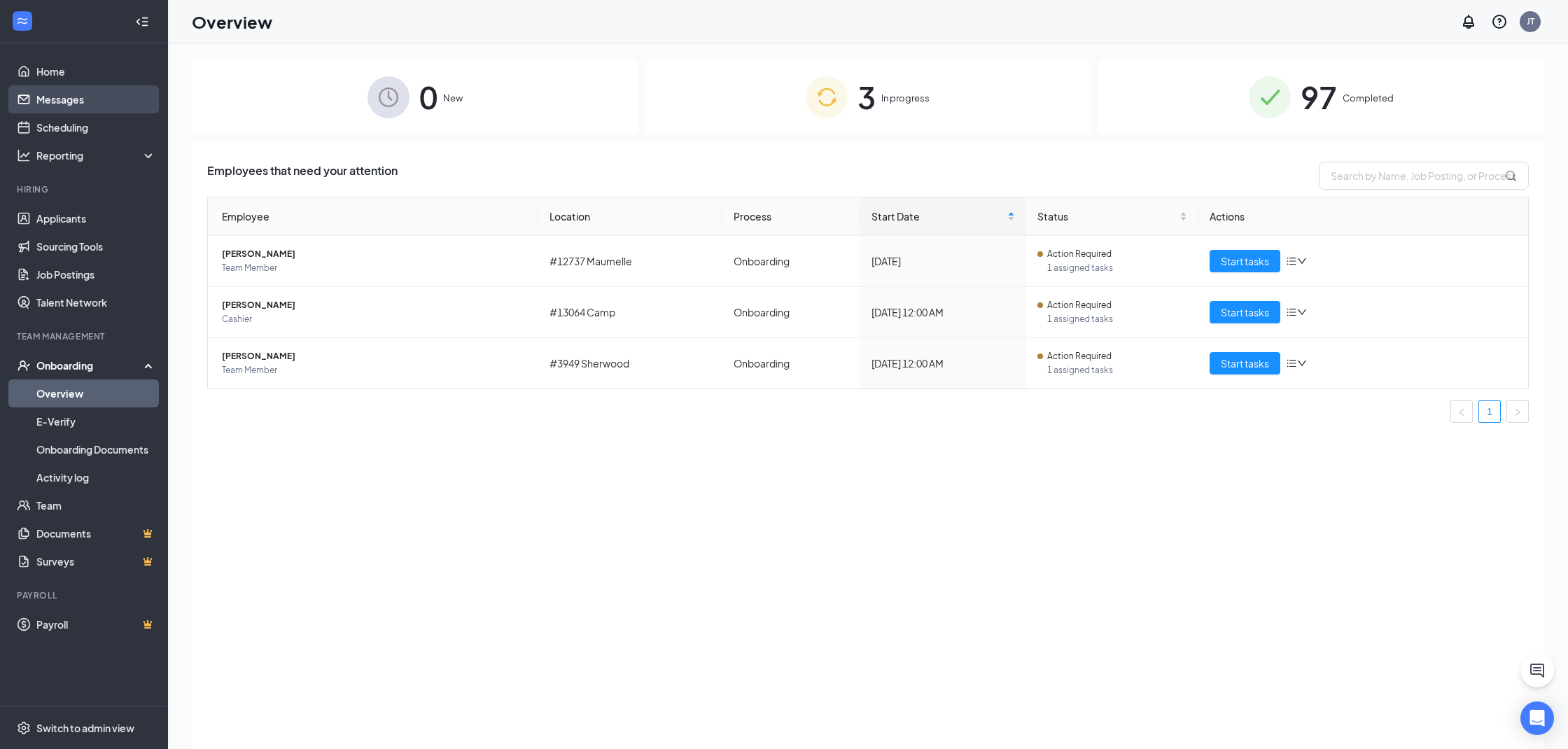
click at [128, 101] on link "Messages" at bounding box center [96, 99] width 120 height 28
